Goal: Contribute content: Add original content to the website for others to see

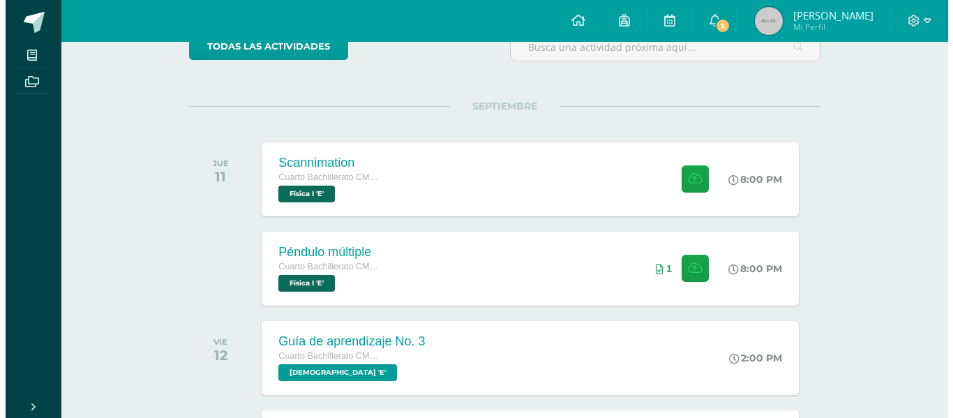
scroll to position [140, 0]
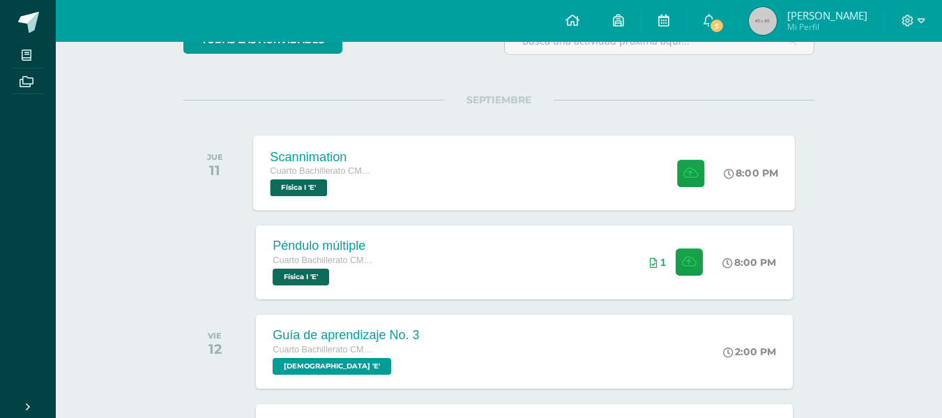
click at [445, 183] on div "Scannimation Cuarto Bachillerato CMP Bachillerato en CCLL con Orientación en Co…" at bounding box center [525, 172] width 542 height 75
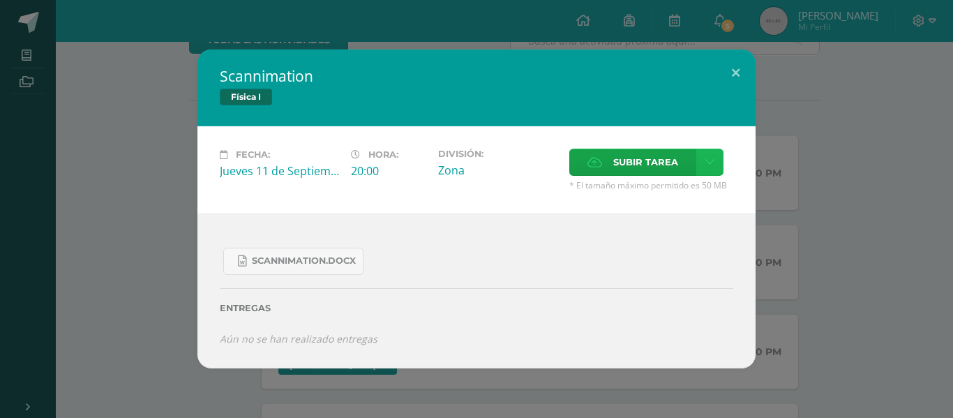
click at [701, 159] on link at bounding box center [709, 162] width 27 height 27
click at [668, 186] on span "Subir enlace" at bounding box center [650, 192] width 59 height 13
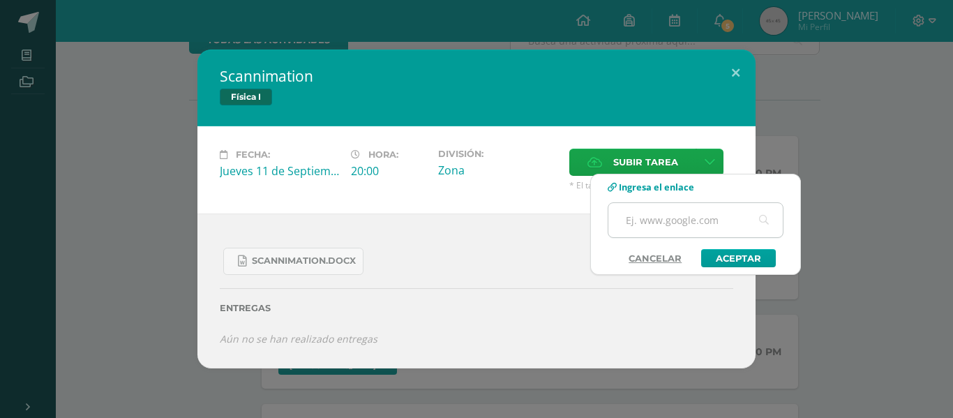
click at [649, 212] on input "text" at bounding box center [695, 220] width 174 height 34
paste input "[URL][DOMAIN_NAME]"
type input "[URL][DOMAIN_NAME]"
click at [719, 251] on link "Aceptar" at bounding box center [738, 258] width 75 height 18
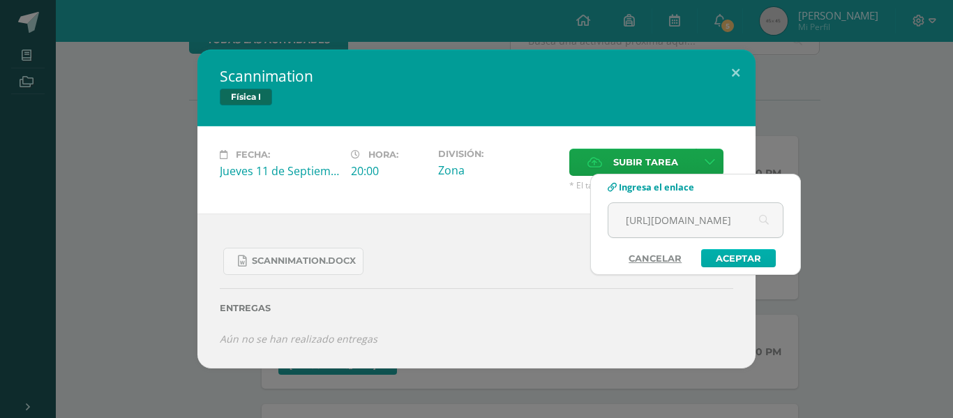
scroll to position [0, 0]
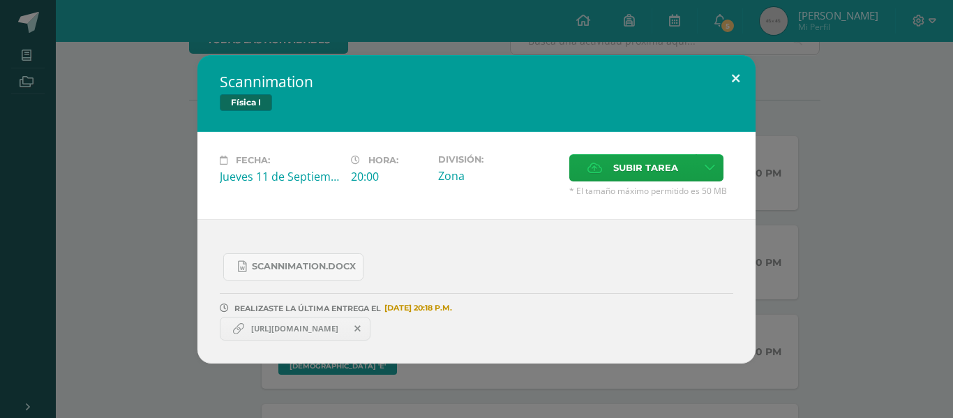
click at [737, 75] on button at bounding box center [736, 78] width 40 height 47
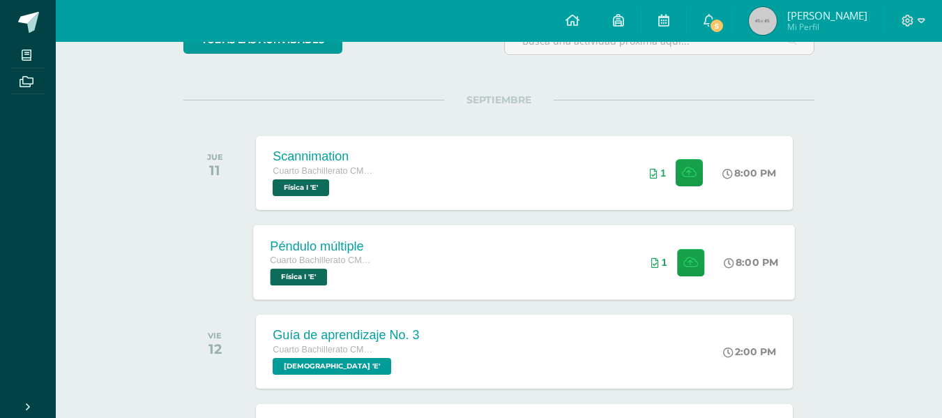
click at [551, 274] on div "Péndulo múltiple Cuarto Bachillerato CMP Bachillerato en CCLL con Orientación e…" at bounding box center [525, 262] width 542 height 75
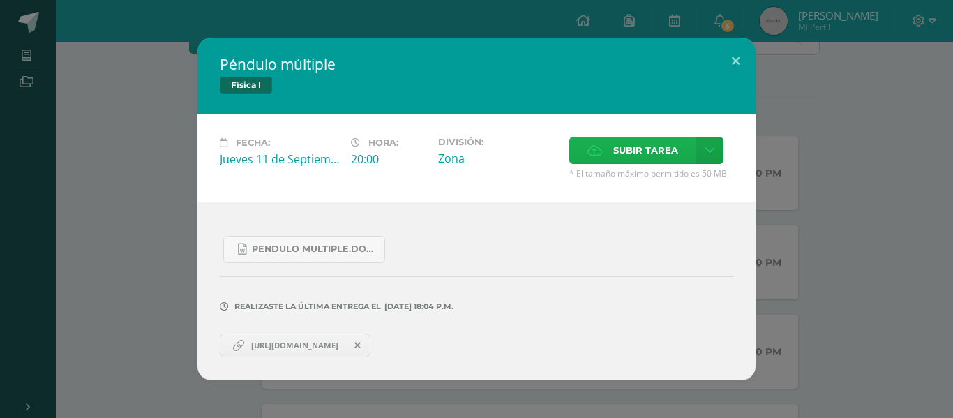
click at [608, 153] on label "Subir tarea" at bounding box center [632, 150] width 127 height 27
click at [0, 0] on input "Subir tarea" at bounding box center [0, 0] width 0 height 0
click at [740, 54] on button at bounding box center [736, 61] width 40 height 47
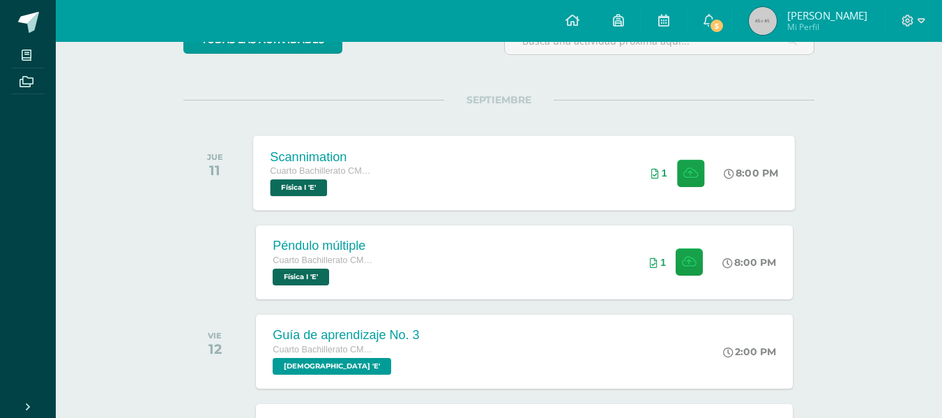
click at [466, 191] on div "Scannimation Cuarto Bachillerato CMP Bachillerato en CCLL con Orientación en Co…" at bounding box center [525, 172] width 542 height 75
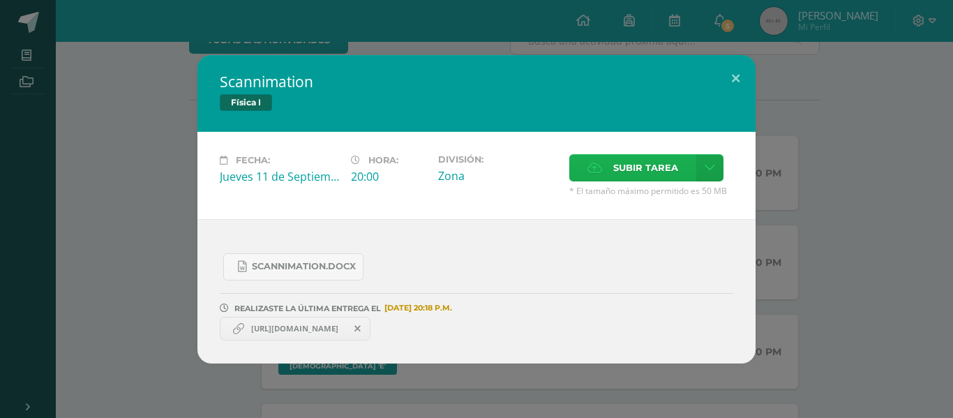
click at [628, 167] on span "Subir tarea" at bounding box center [645, 168] width 65 height 26
click at [0, 0] on input "Subir tarea" at bounding box center [0, 0] width 0 height 0
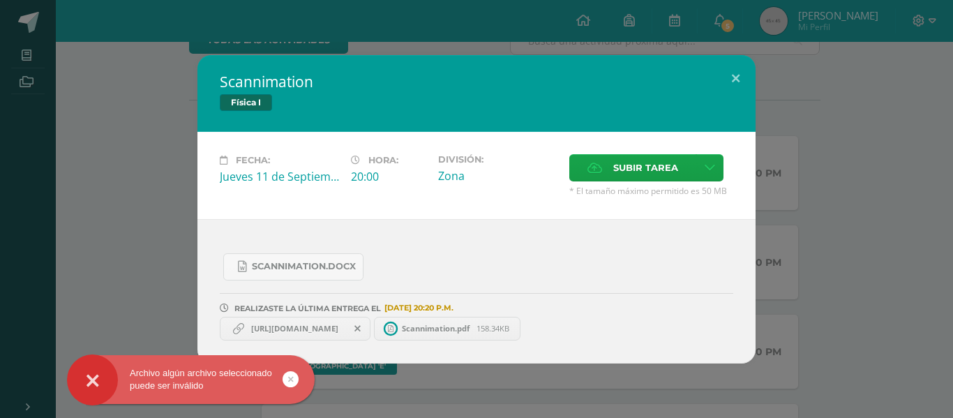
click at [476, 324] on span "Scannimation.pdf" at bounding box center [436, 328] width 82 height 10
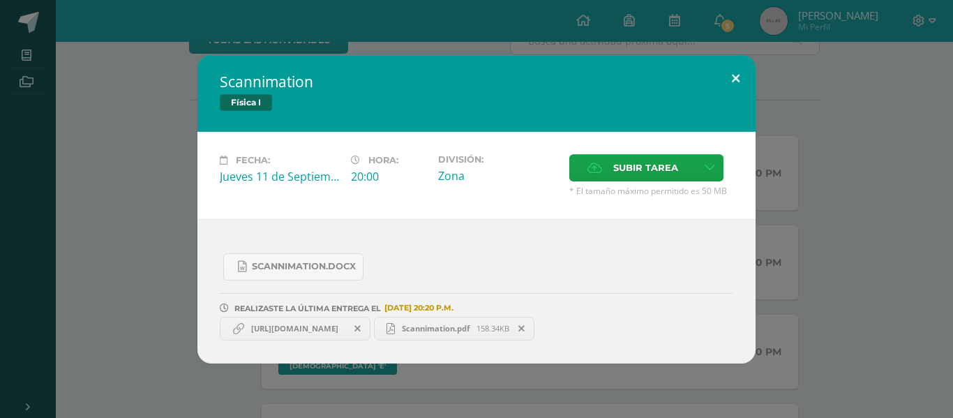
click at [733, 78] on button at bounding box center [736, 78] width 40 height 47
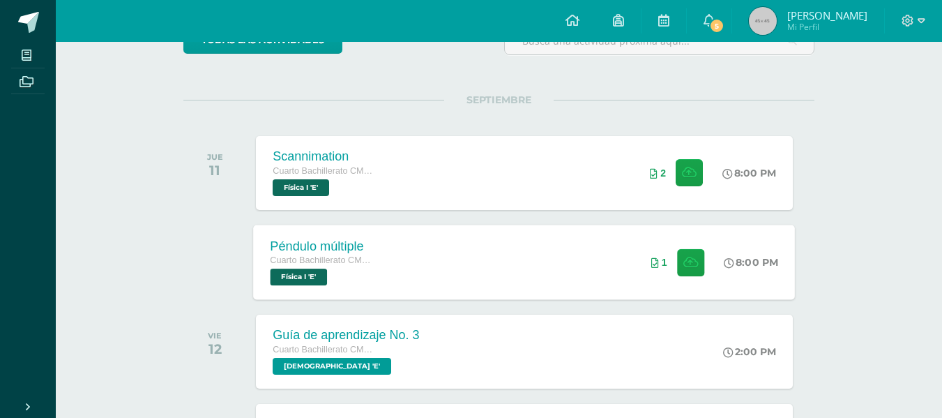
click at [520, 261] on div "Péndulo múltiple Cuarto Bachillerato CMP Bachillerato en CCLL con Orientación e…" at bounding box center [525, 262] width 542 height 75
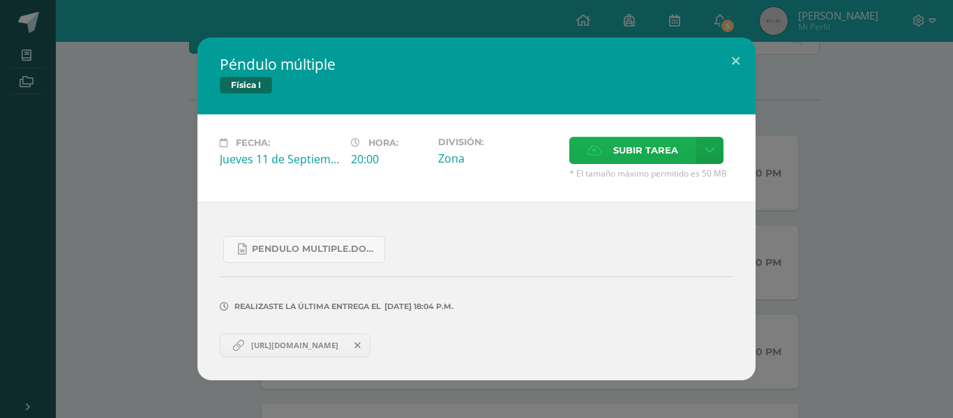
click at [596, 153] on icon at bounding box center [594, 150] width 15 height 9
click at [0, 0] on input "Subir tarea" at bounding box center [0, 0] width 0 height 0
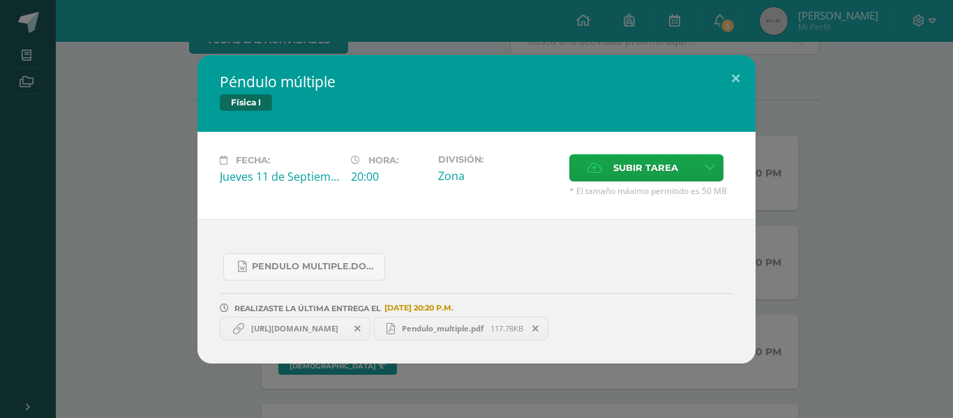
click at [546, 320] on link "Pendulo_multiple.pdf 117.78KB" at bounding box center [461, 329] width 175 height 24
